Goal: Check status: Check status

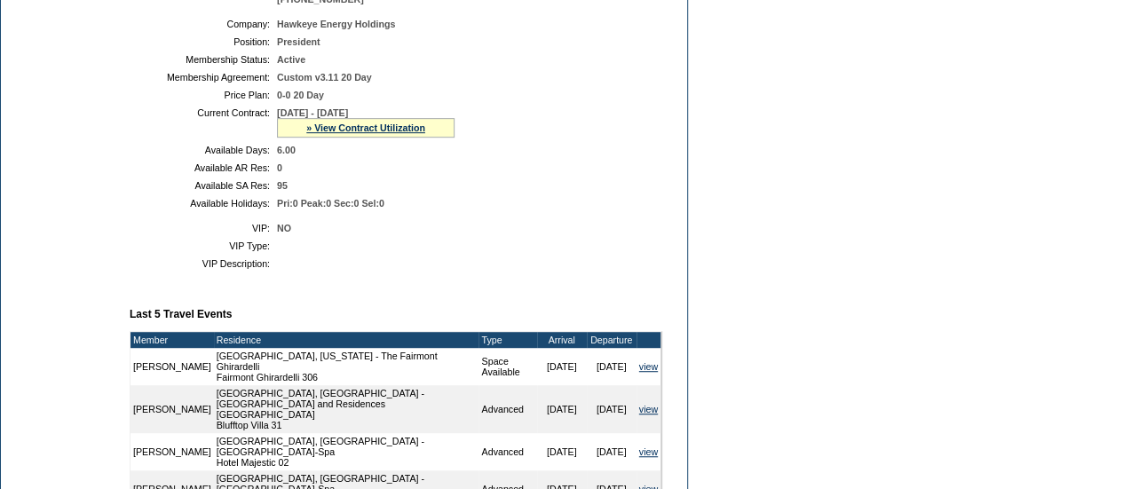
scroll to position [338, 0]
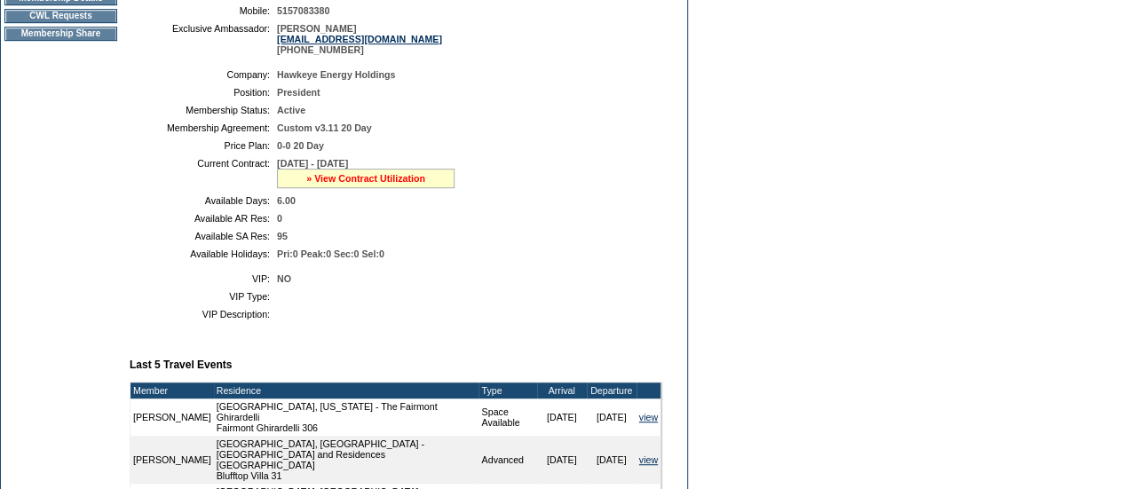
click at [362, 184] on link "» View Contract Utilization" at bounding box center [365, 178] width 119 height 11
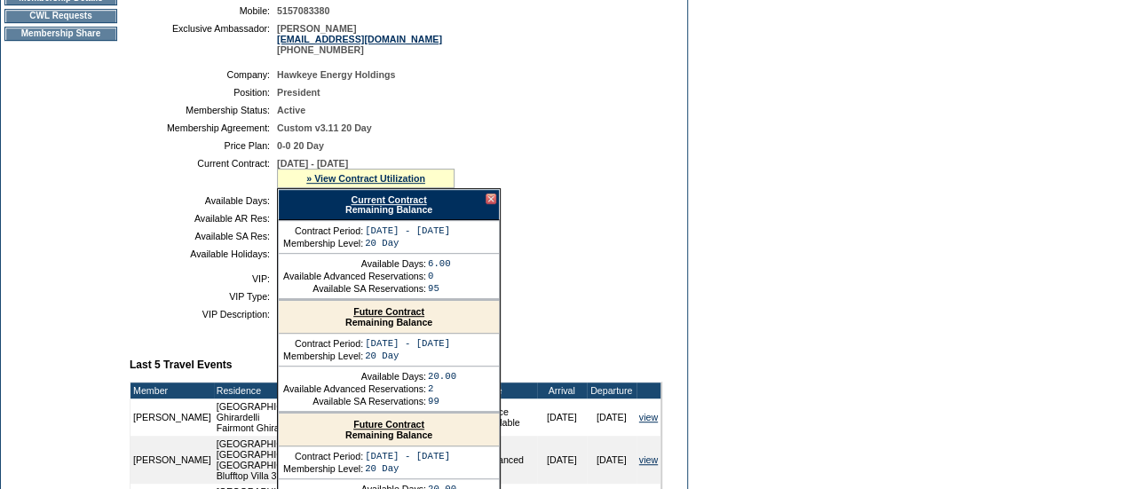
click at [379, 205] on link "Current Contract" at bounding box center [388, 199] width 75 height 11
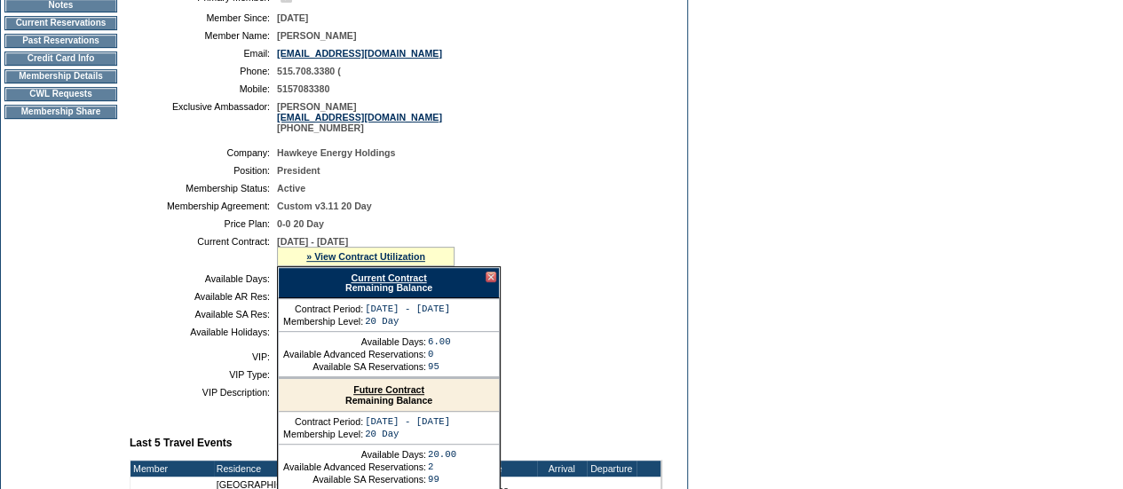
scroll to position [0, 0]
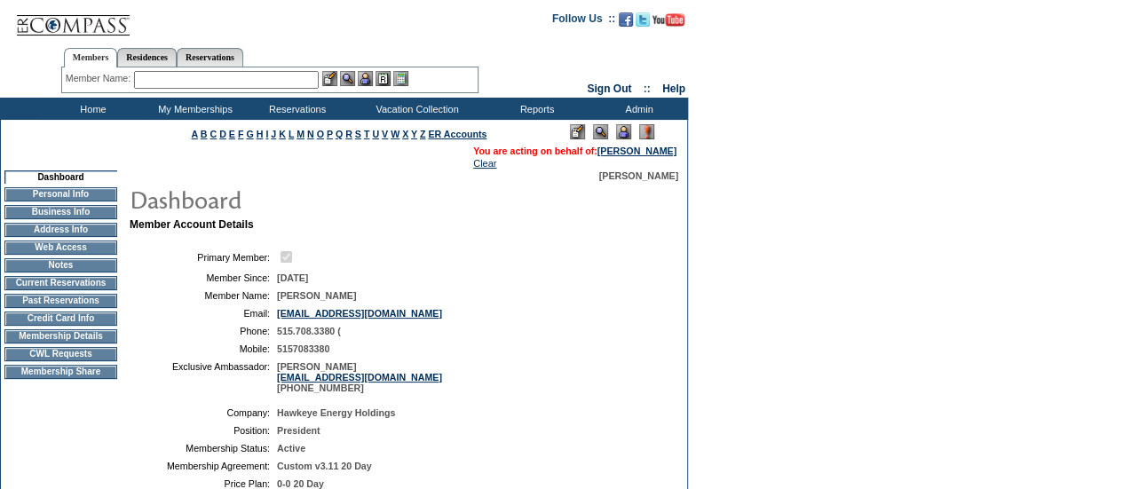
click at [195, 81] on input "text" at bounding box center [226, 80] width 185 height 18
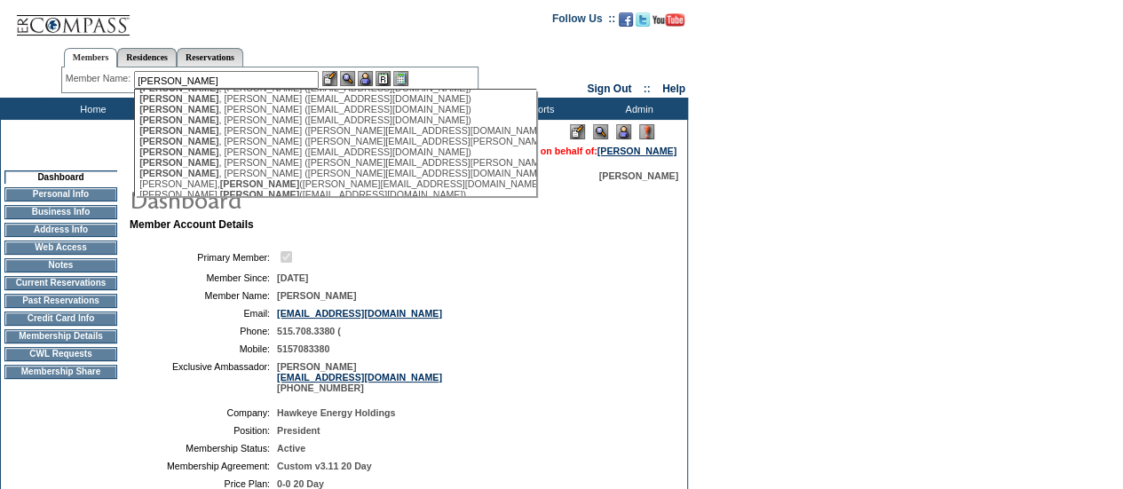
scroll to position [716, 0]
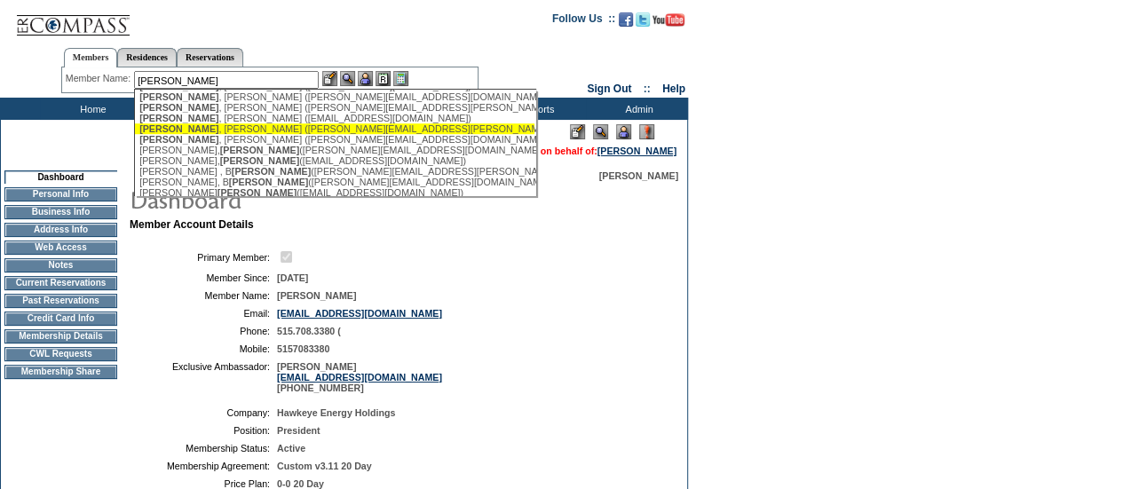
click at [202, 134] on div "[PERSON_NAME] ([PERSON_NAME][EMAIL_ADDRESS][PERSON_NAME][DOMAIN_NAME])" at bounding box center [334, 128] width 391 height 11
type input "[PERSON_NAME] ([PERSON_NAME][EMAIL_ADDRESS][PERSON_NAME][DOMAIN_NAME])"
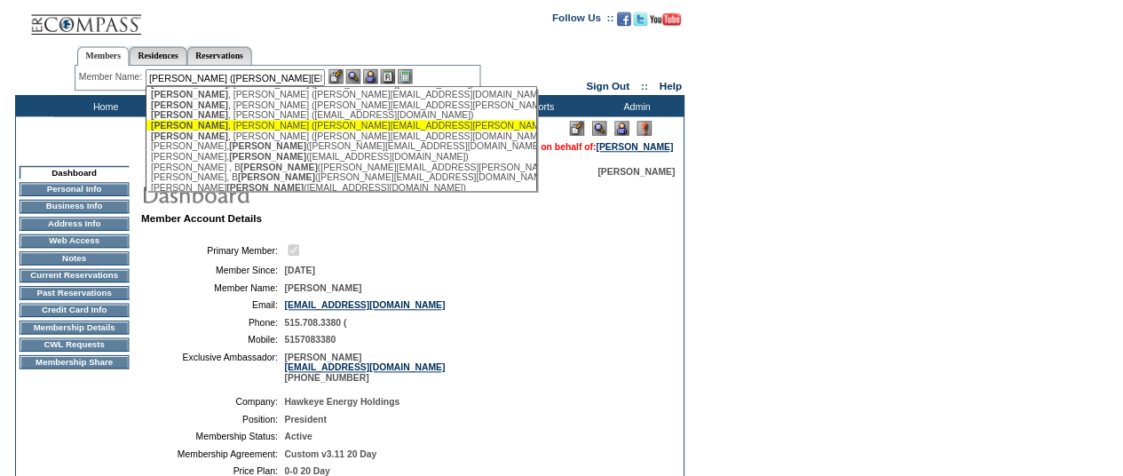
scroll to position [0, 0]
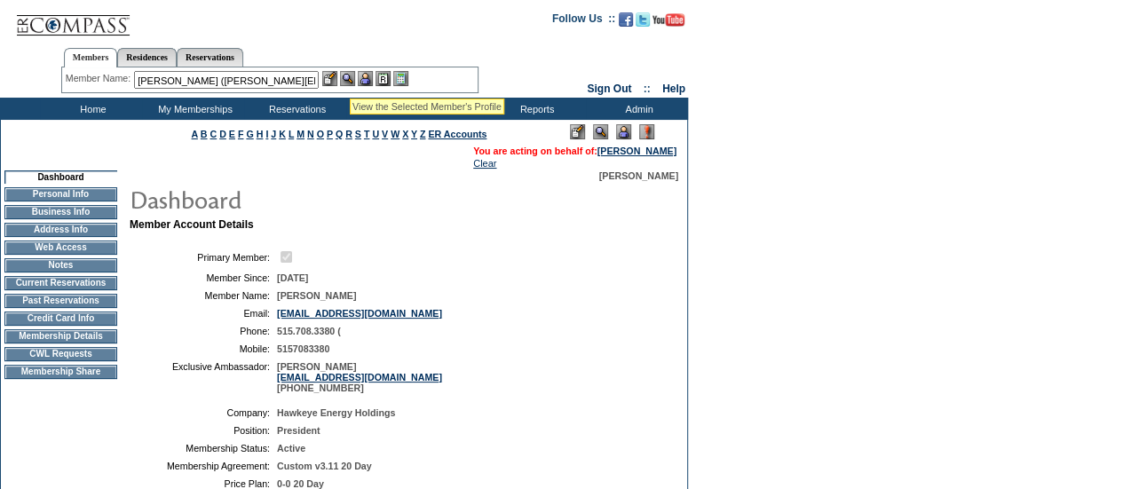
click at [350, 77] on img at bounding box center [347, 78] width 15 height 15
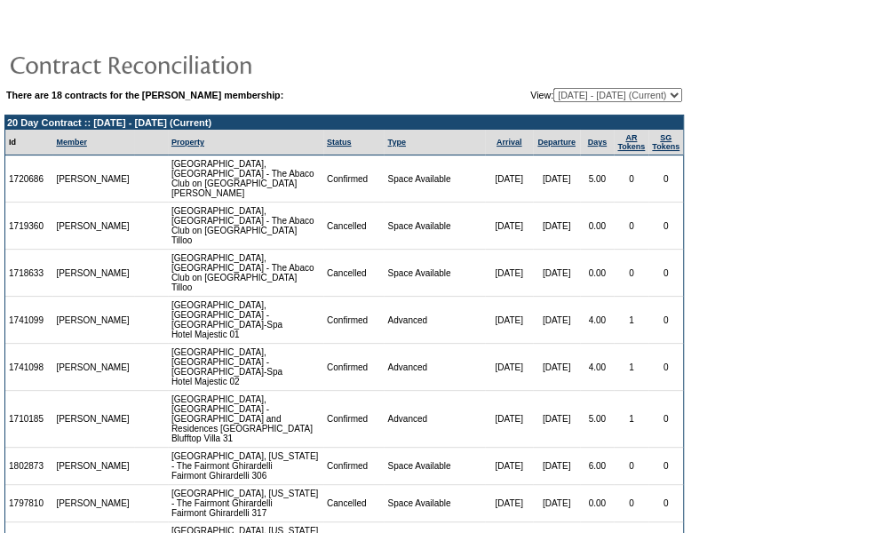
scroll to position [255, 0]
